Goal: Check status: Check status

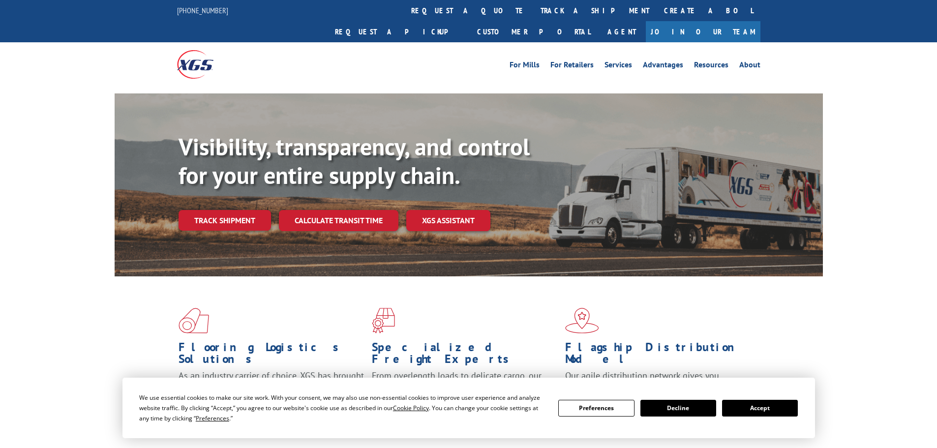
click at [752, 409] on button "Accept" at bounding box center [760, 408] width 76 height 17
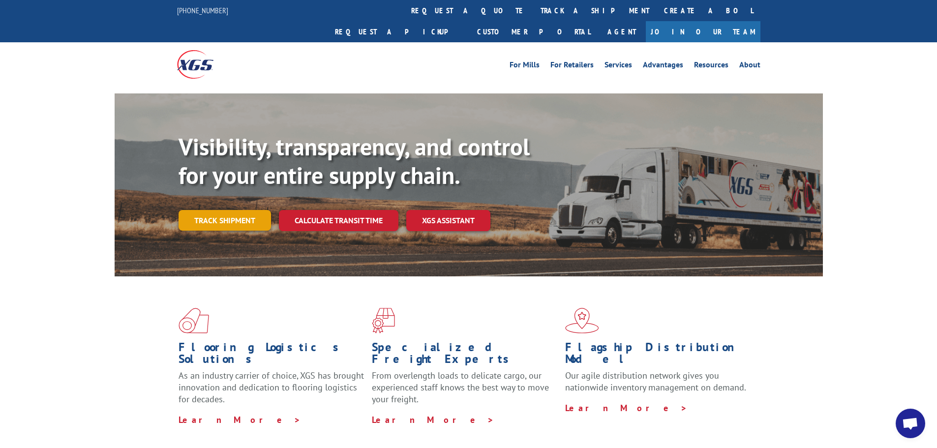
click at [226, 210] on link "Track shipment" at bounding box center [225, 220] width 92 height 21
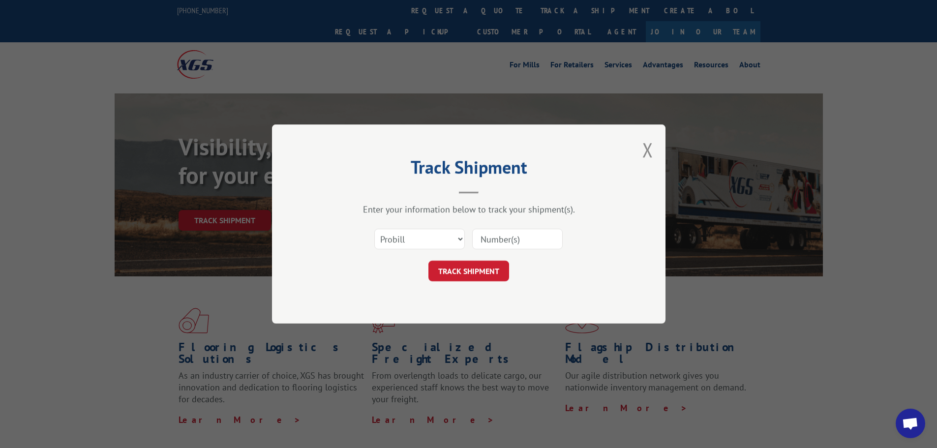
click at [542, 239] on input at bounding box center [517, 239] width 91 height 21
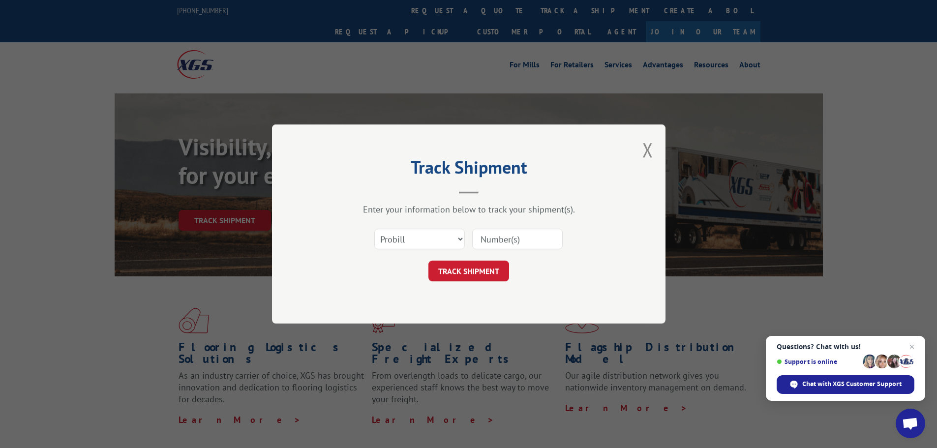
paste input "6100053971"
type input "6100053971"
click button "TRACK SHIPMENT" at bounding box center [468, 271] width 81 height 21
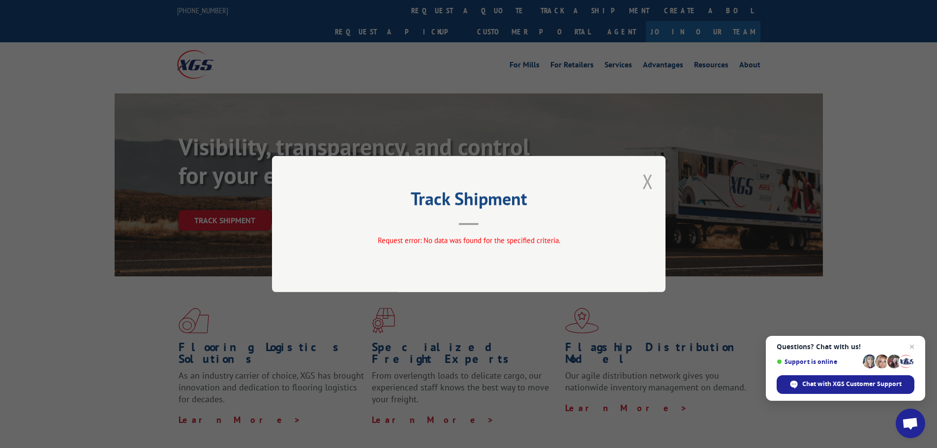
drag, startPoint x: 648, startPoint y: 181, endPoint x: 603, endPoint y: 197, distance: 48.7
click at [648, 181] on button "Close modal" at bounding box center [647, 181] width 11 height 26
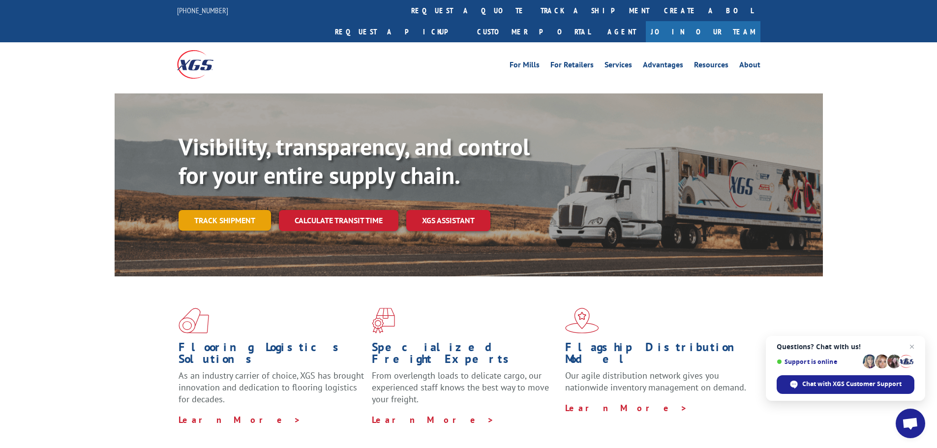
click at [226, 210] on link "Track shipment" at bounding box center [225, 220] width 92 height 21
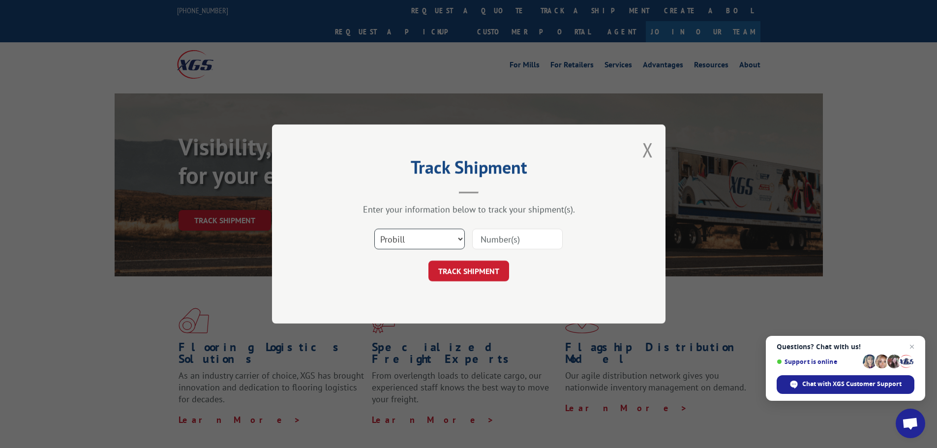
click at [435, 232] on select "Select category... Probill BOL PO" at bounding box center [419, 239] width 91 height 21
select select "bol"
click at [374, 229] on select "Select category... Probill BOL PO" at bounding box center [419, 239] width 91 height 21
click at [490, 236] on input at bounding box center [517, 239] width 91 height 21
paste input "6100053971"
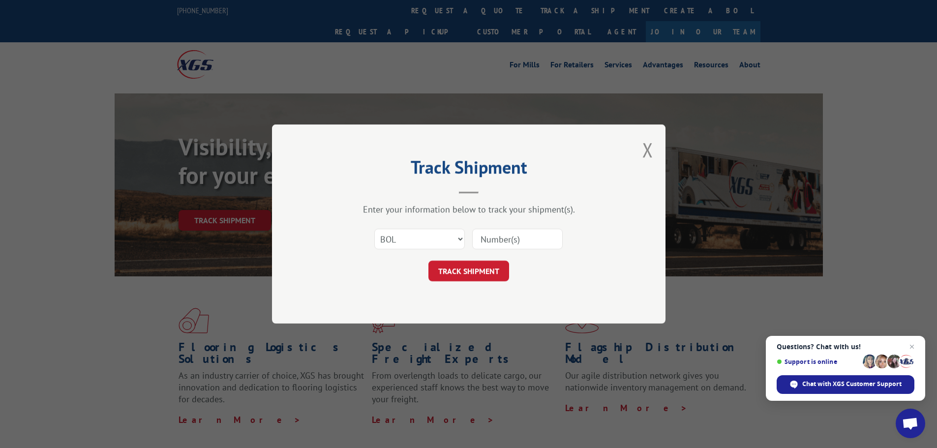
type input "6100053971"
click button "TRACK SHIPMENT" at bounding box center [468, 271] width 81 height 21
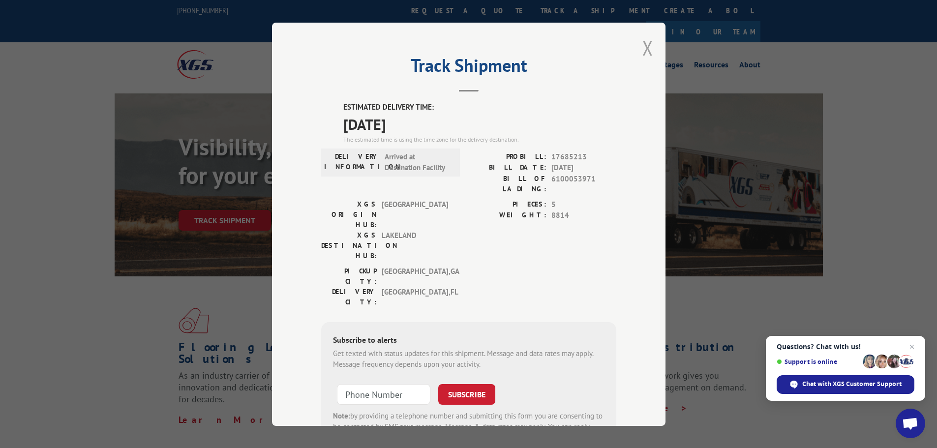
click at [646, 50] on button "Close modal" at bounding box center [647, 48] width 11 height 26
